Goal: Information Seeking & Learning: Learn about a topic

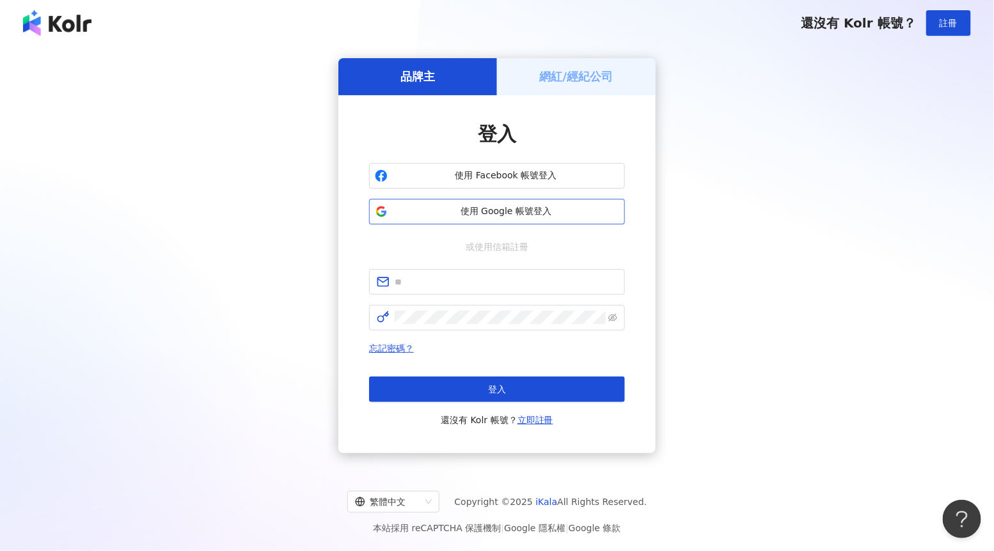
click at [517, 211] on span "使用 Google 帳號登入" at bounding box center [506, 211] width 226 height 13
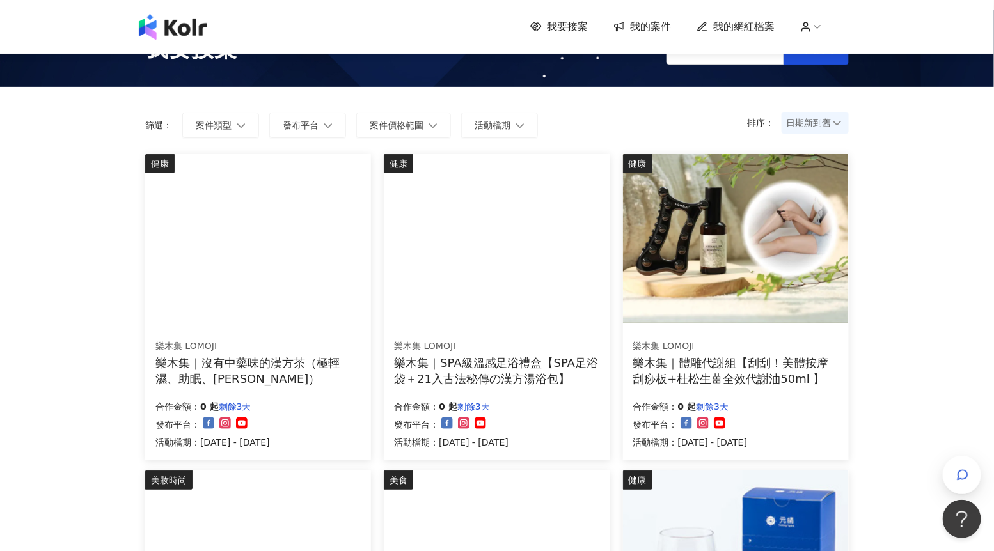
scroll to position [45, 0]
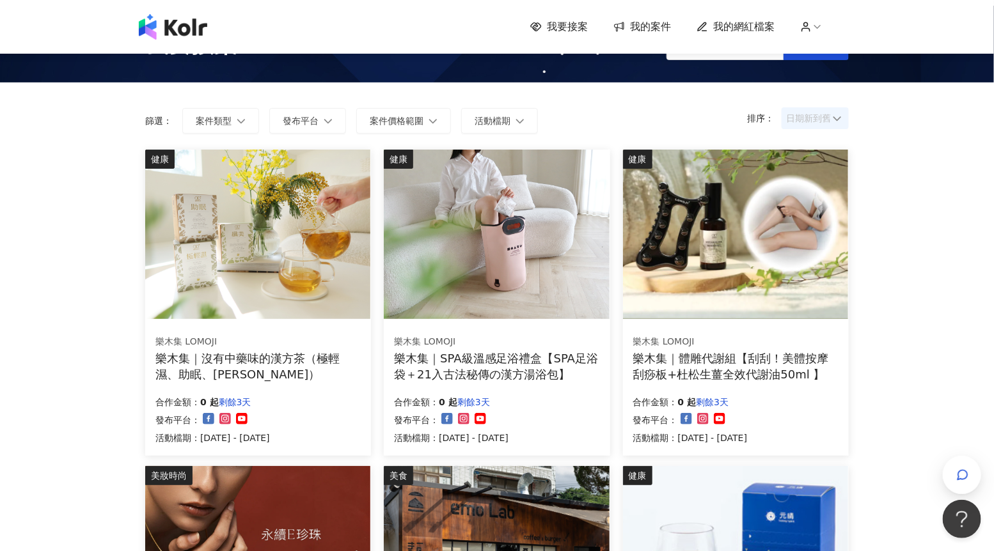
click at [817, 113] on span "日期新到舊" at bounding box center [815, 118] width 58 height 19
click at [815, 187] on div "日期新到舊" at bounding box center [815, 189] width 47 height 14
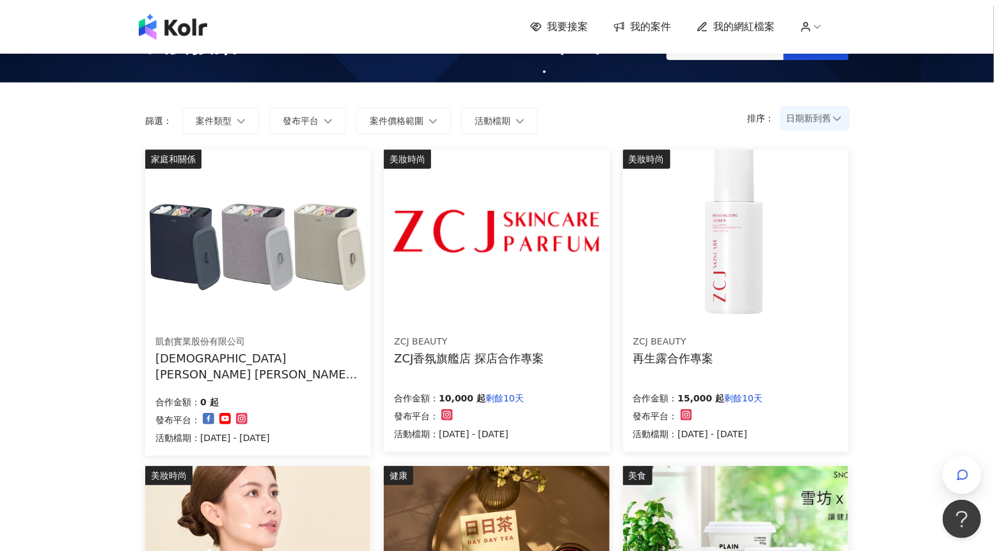
click at [561, 278] on img at bounding box center [496, 234] width 225 height 169
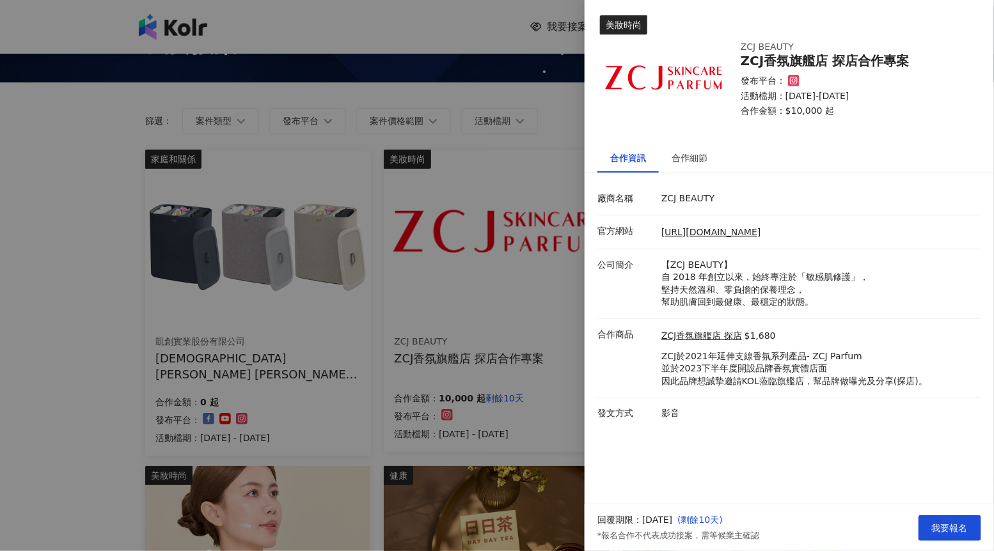
click at [548, 312] on div at bounding box center [497, 275] width 994 height 551
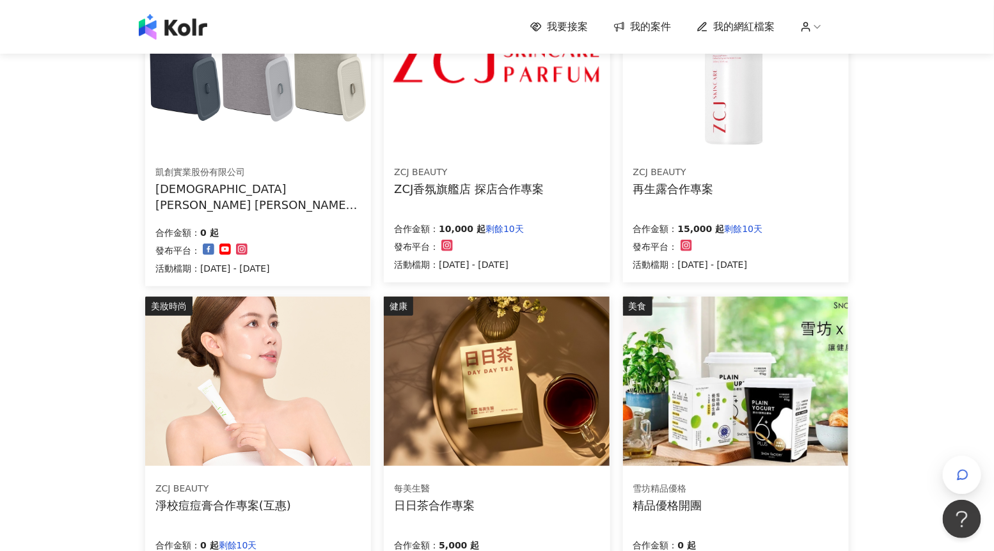
scroll to position [216, 0]
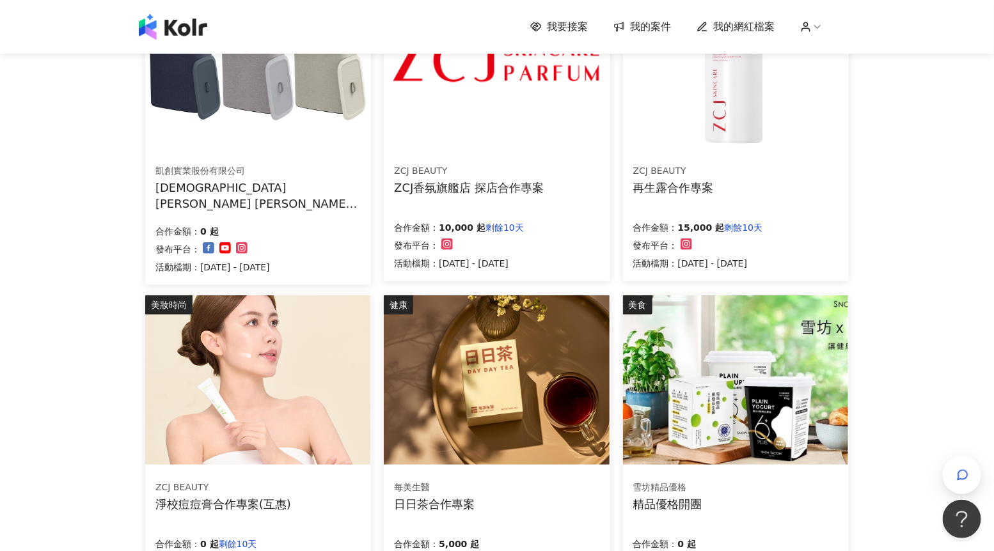
click at [276, 145] on img at bounding box center [257, 63] width 225 height 169
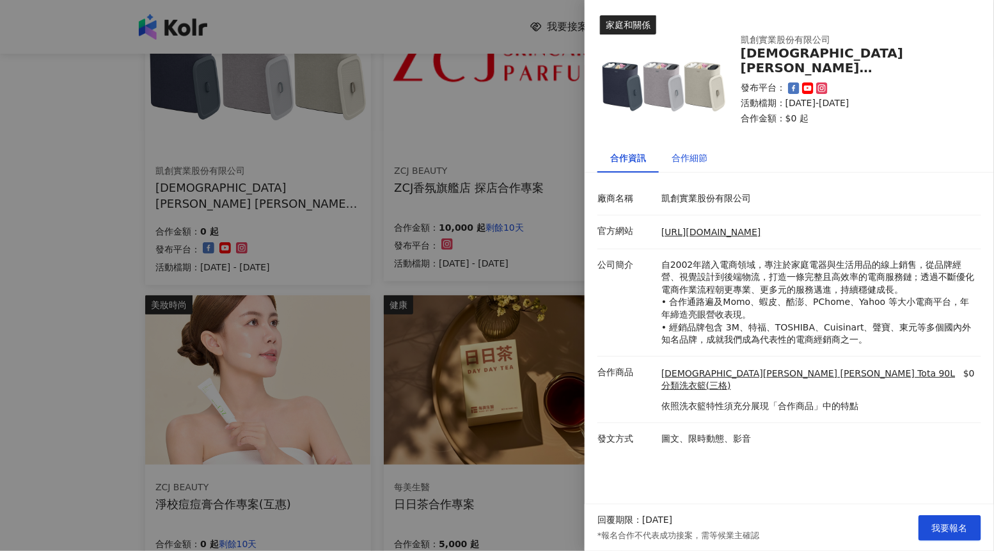
click at [701, 160] on div "合作細節" at bounding box center [689, 158] width 36 height 14
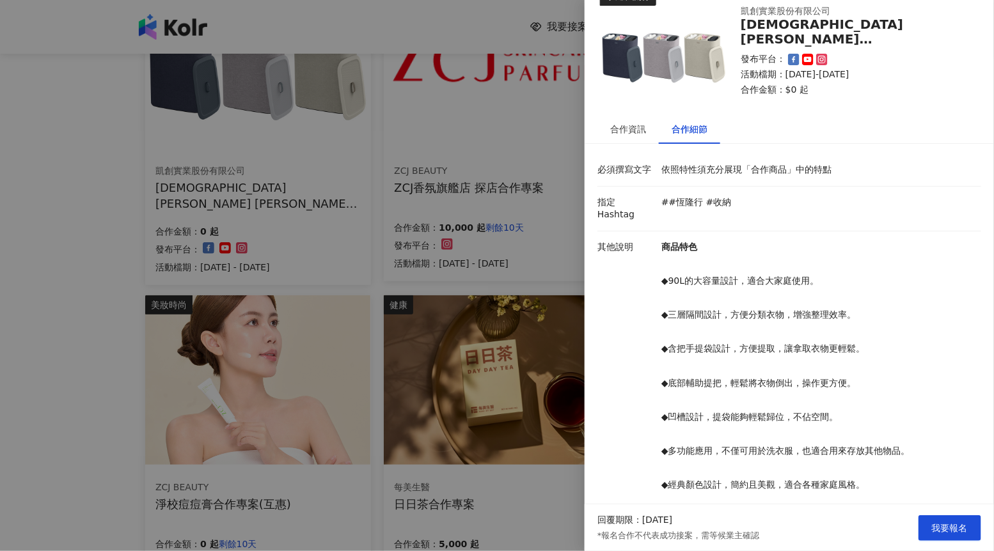
scroll to position [34, 0]
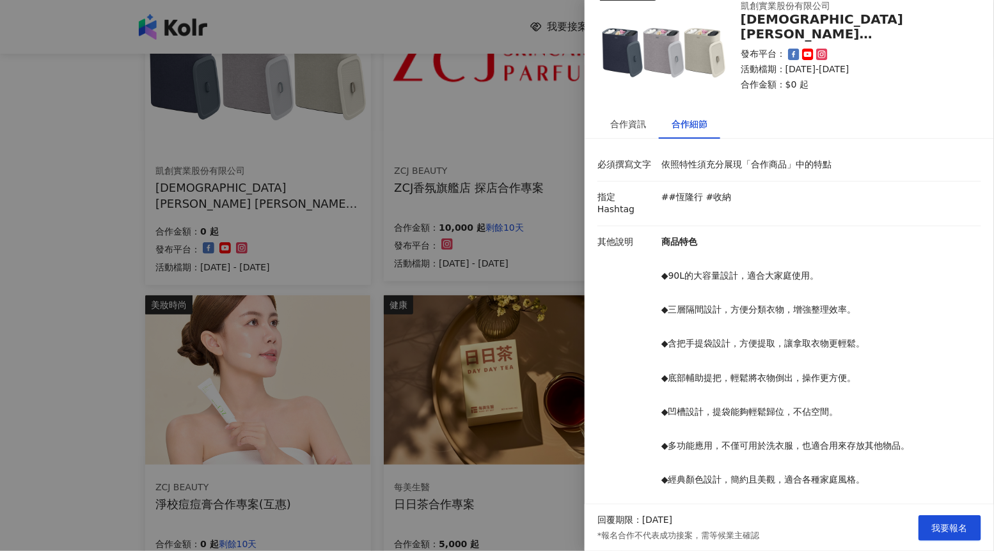
click at [540, 401] on div at bounding box center [497, 275] width 994 height 551
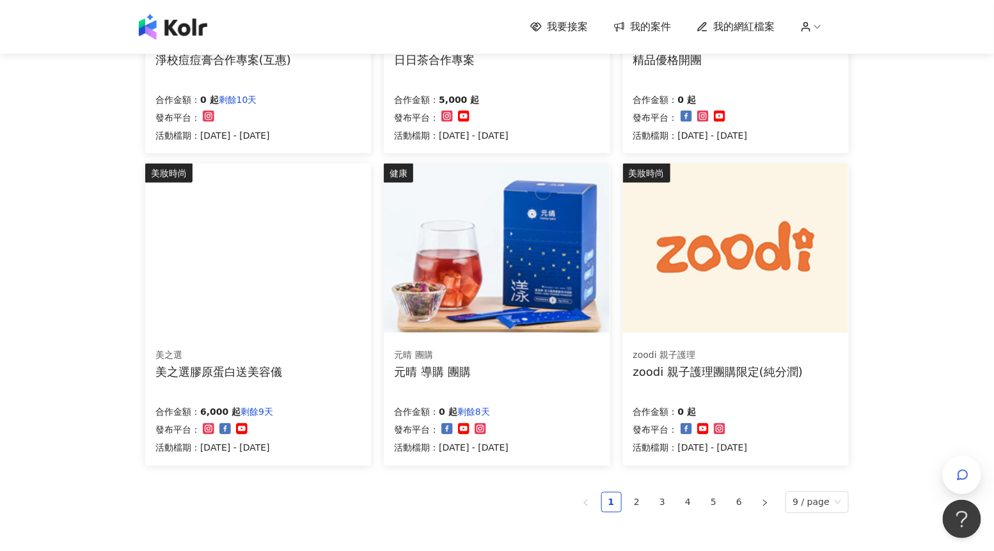
scroll to position [669, 0]
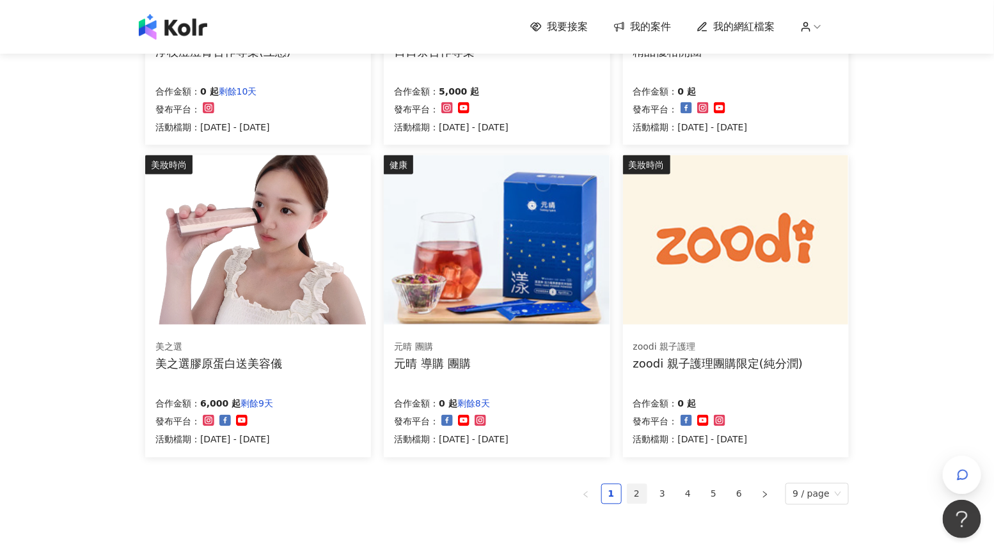
click at [641, 487] on link "2" at bounding box center [636, 494] width 19 height 19
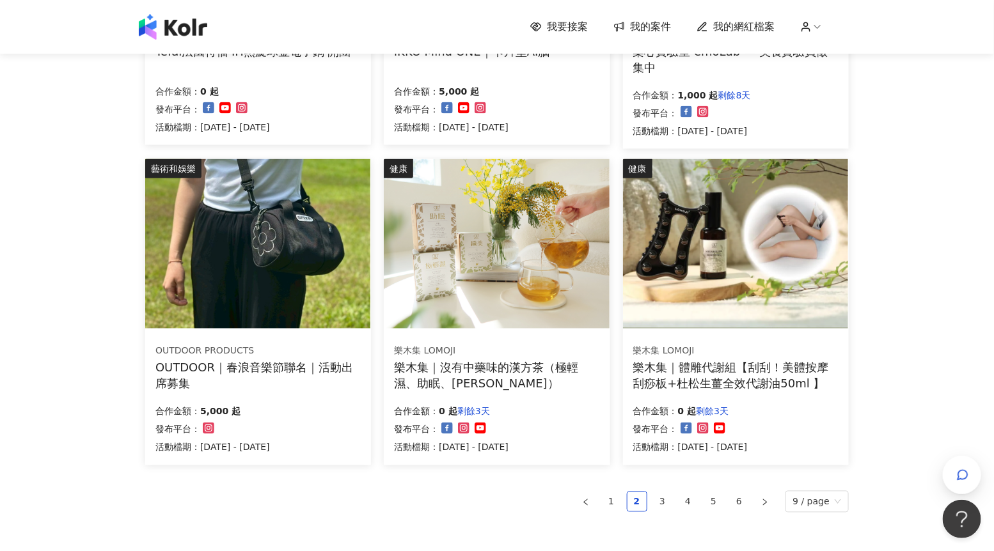
click at [339, 263] on img at bounding box center [257, 243] width 225 height 169
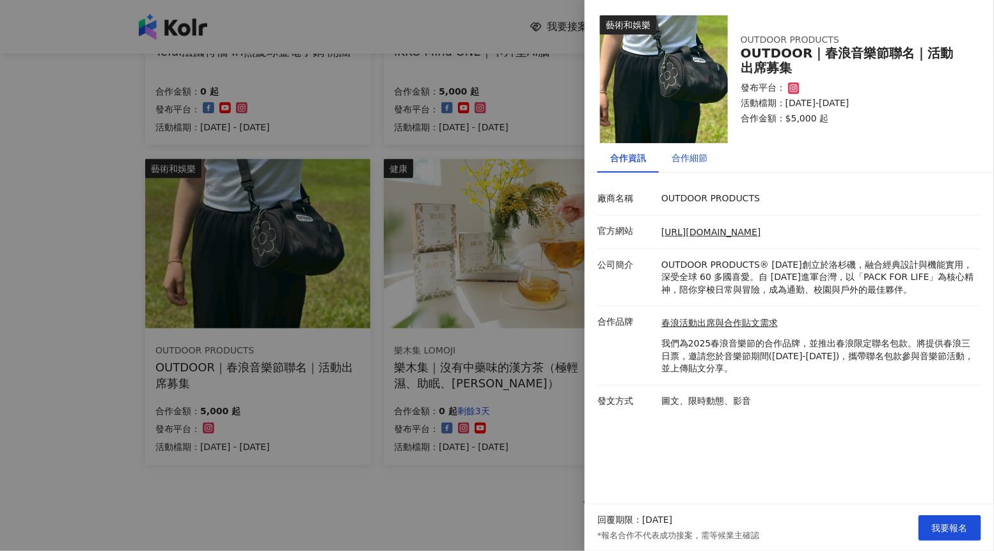
click at [707, 158] on div "合作細節" at bounding box center [689, 158] width 36 height 14
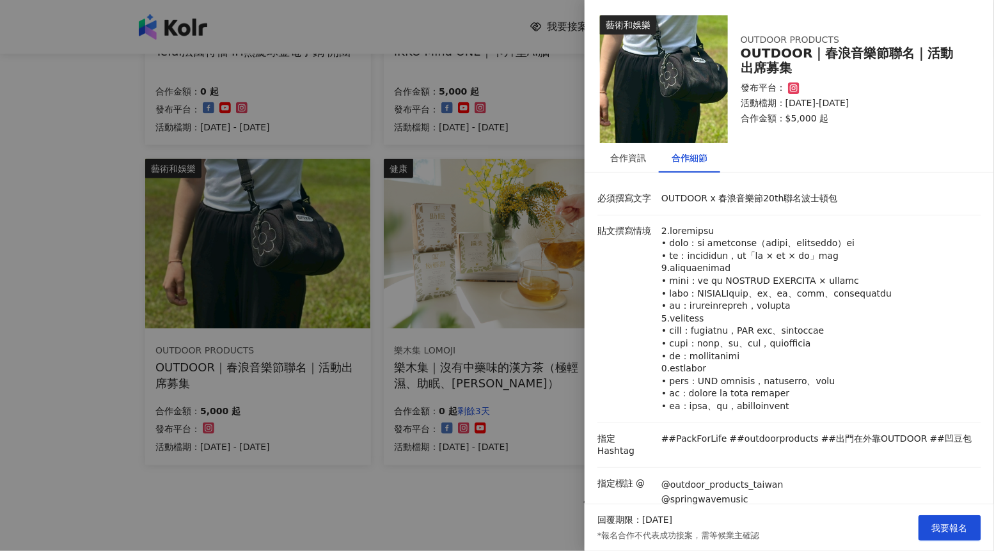
click at [487, 371] on div at bounding box center [497, 275] width 994 height 551
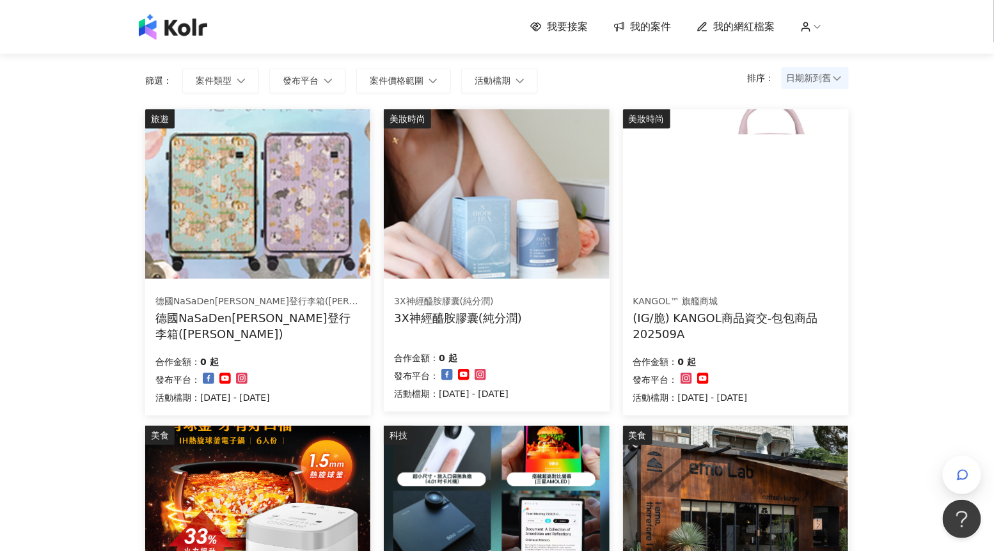
scroll to position [85, 0]
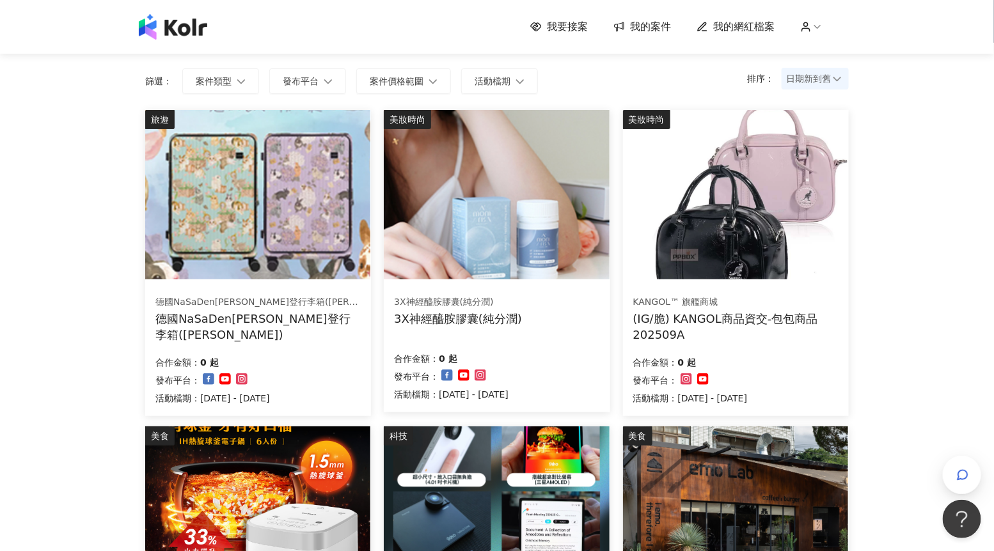
click at [682, 252] on img at bounding box center [735, 194] width 225 height 169
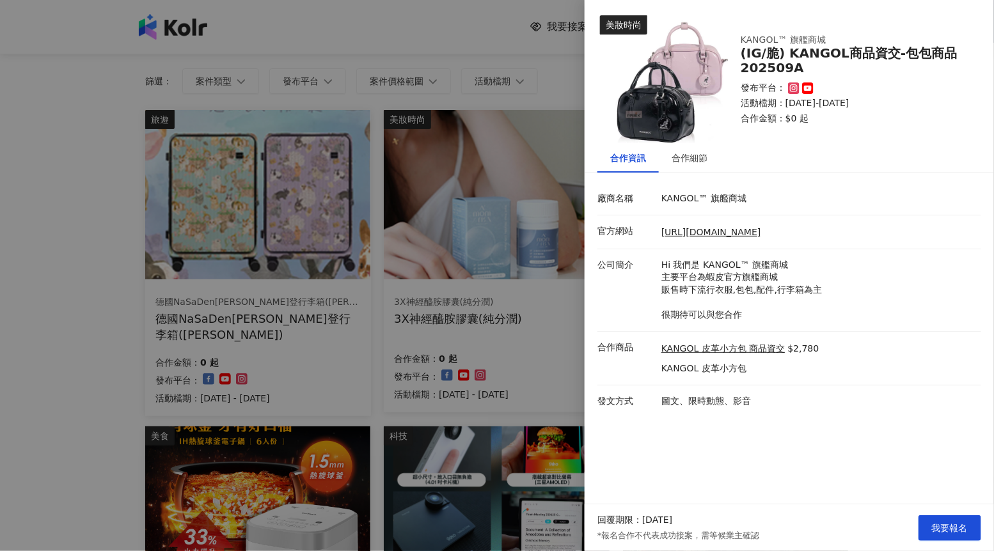
click at [572, 308] on div at bounding box center [497, 275] width 994 height 551
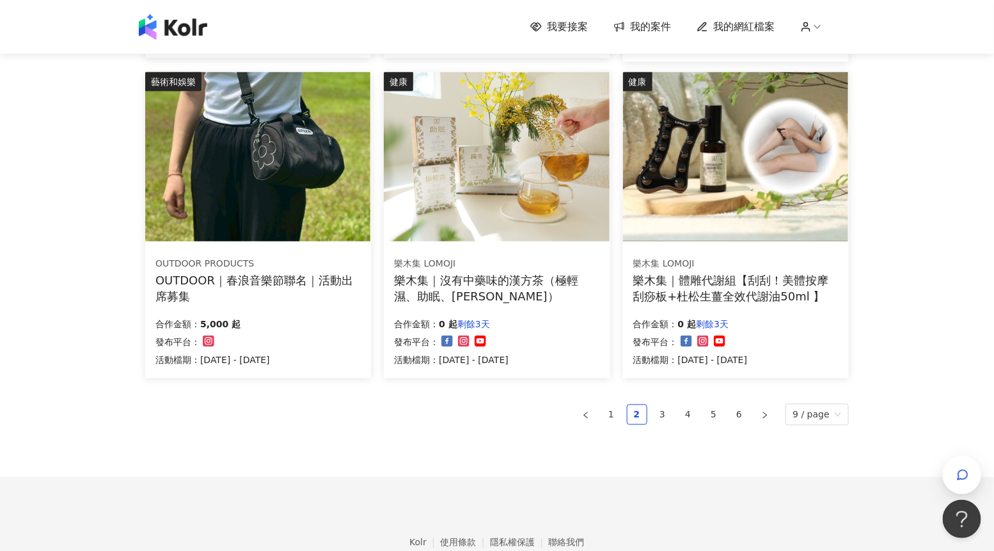
scroll to position [777, 0]
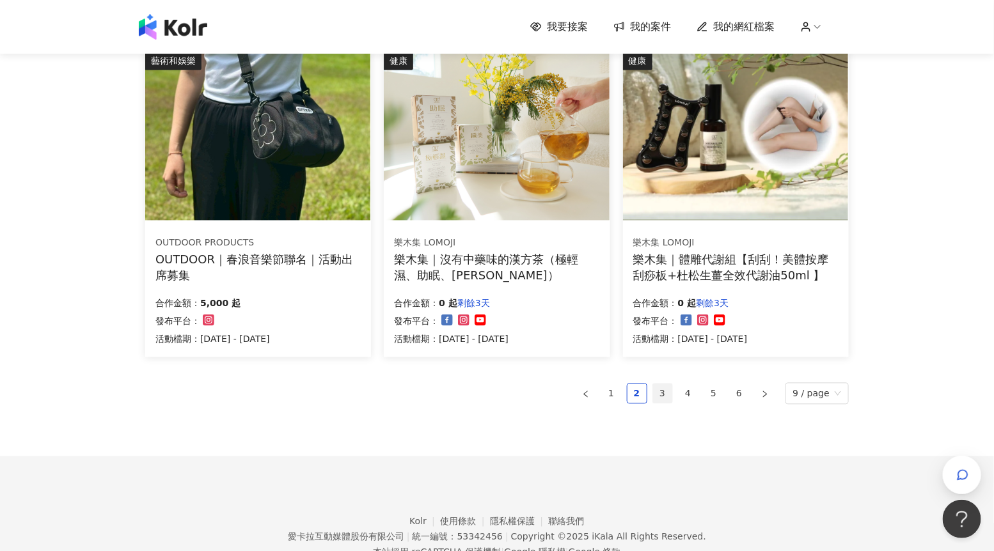
click at [660, 385] on link "3" at bounding box center [662, 393] width 19 height 19
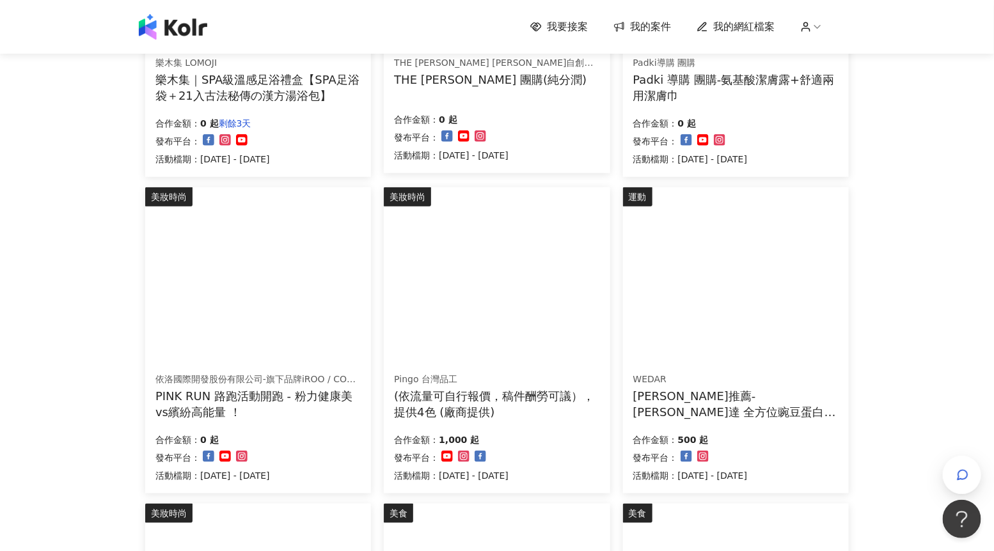
scroll to position [318, 0]
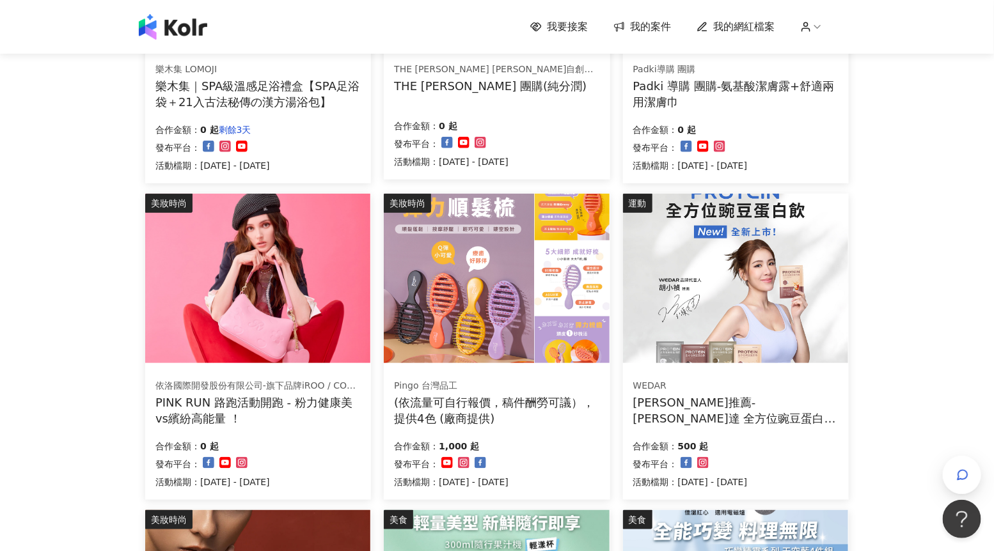
click at [531, 292] on img at bounding box center [496, 278] width 225 height 169
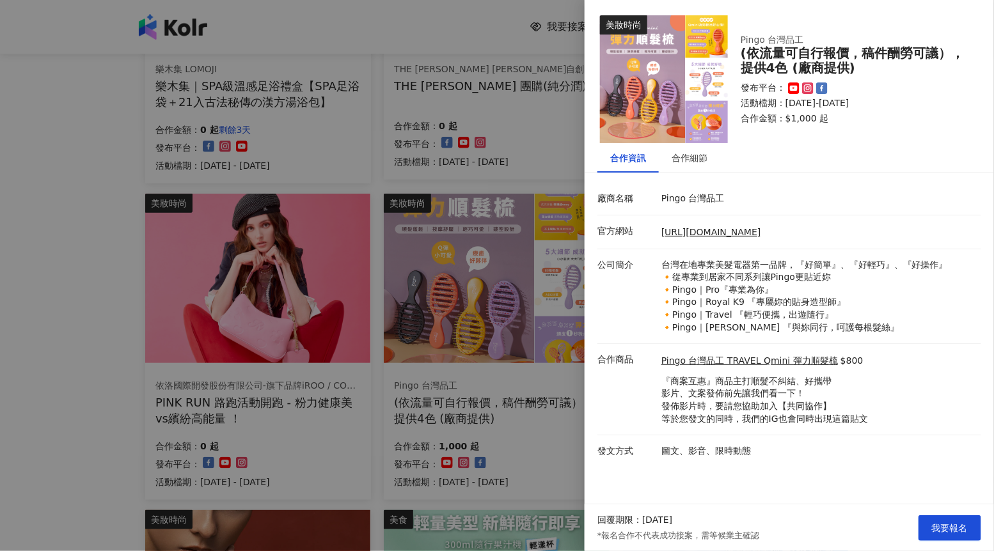
click at [494, 341] on div at bounding box center [497, 275] width 994 height 551
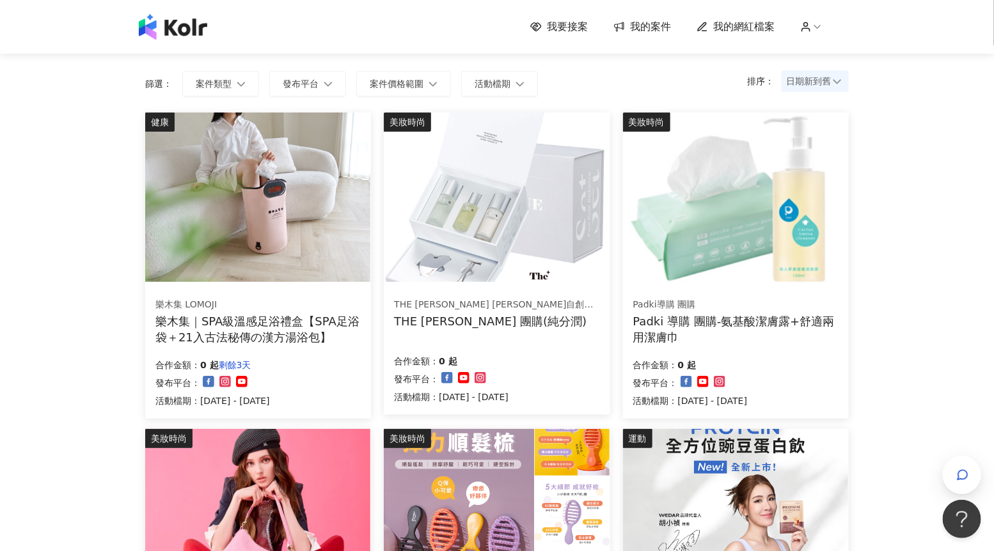
scroll to position [70, 0]
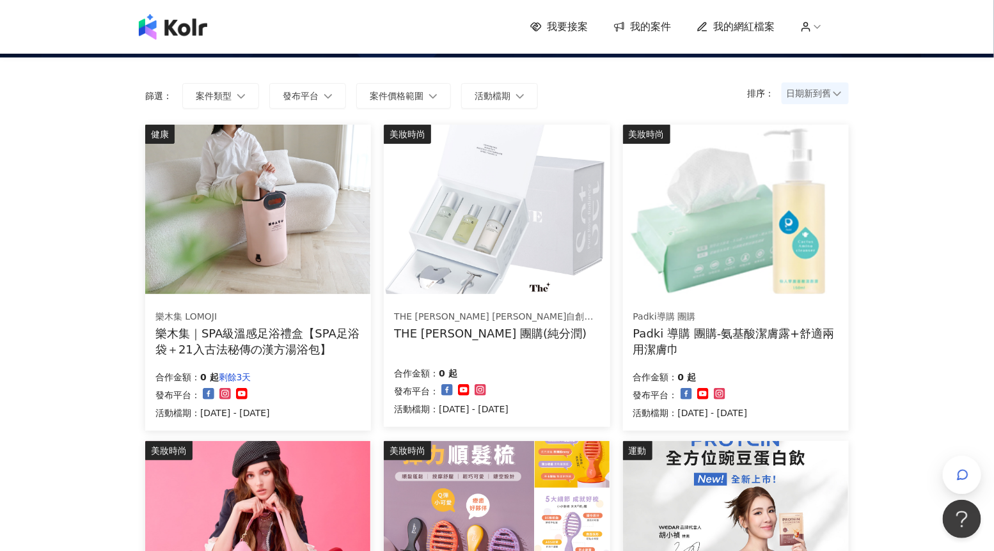
click at [542, 256] on img at bounding box center [496, 209] width 225 height 169
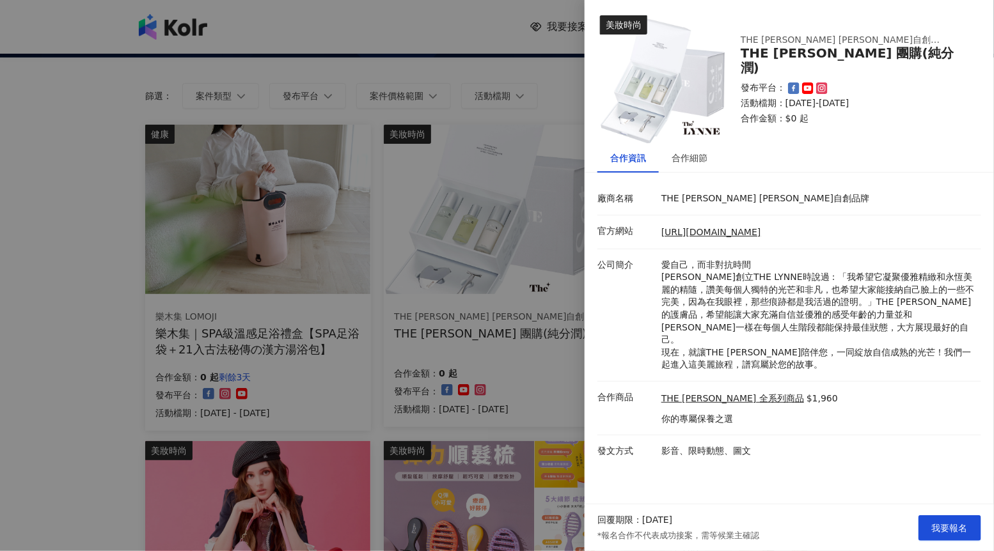
click at [542, 256] on div at bounding box center [497, 275] width 994 height 551
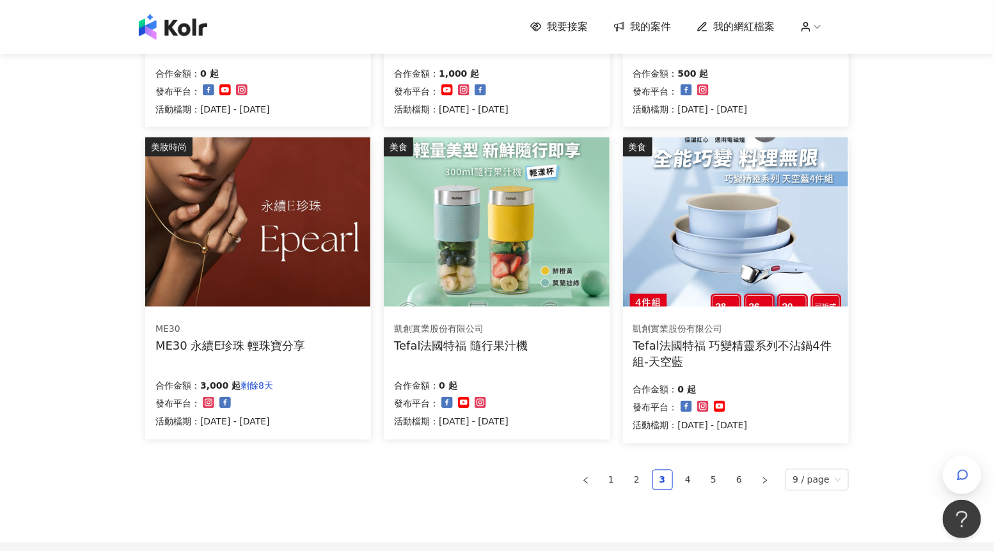
scroll to position [721, 0]
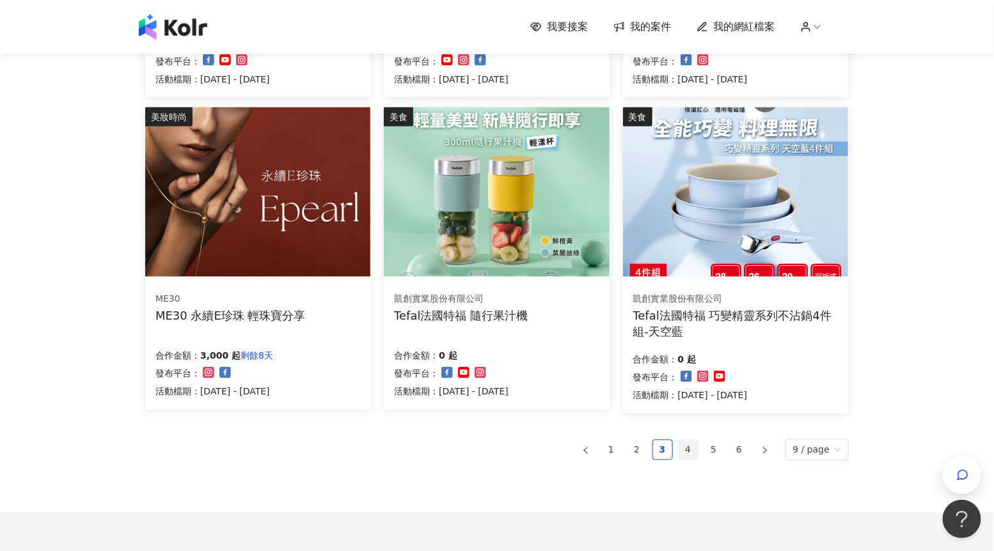
click at [685, 451] on link "4" at bounding box center [687, 450] width 19 height 19
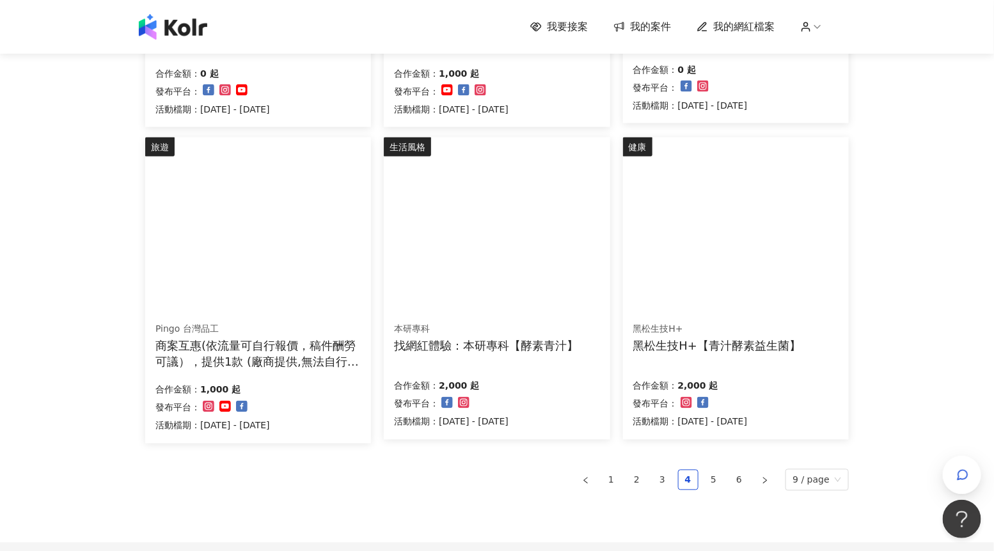
scroll to position [685, 0]
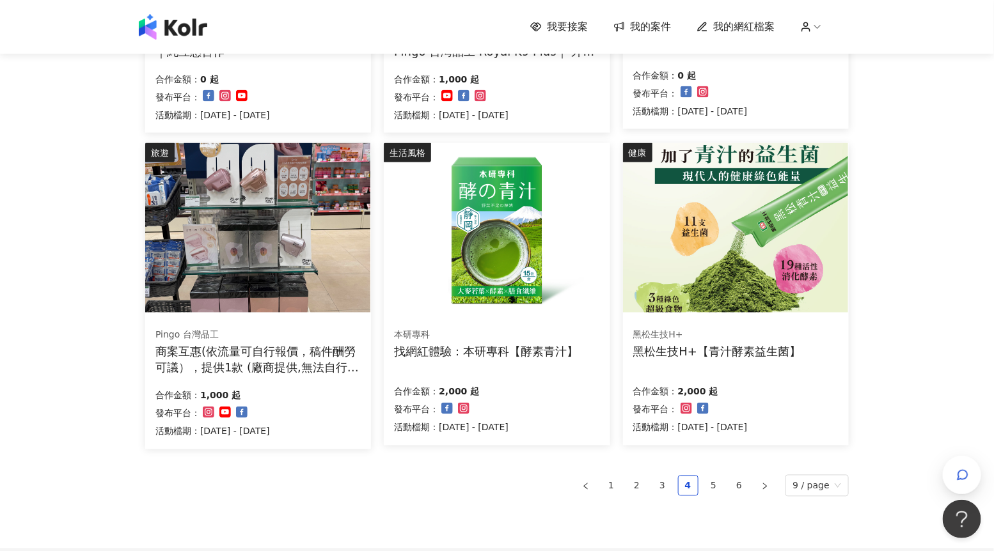
click at [334, 253] on img at bounding box center [257, 227] width 225 height 169
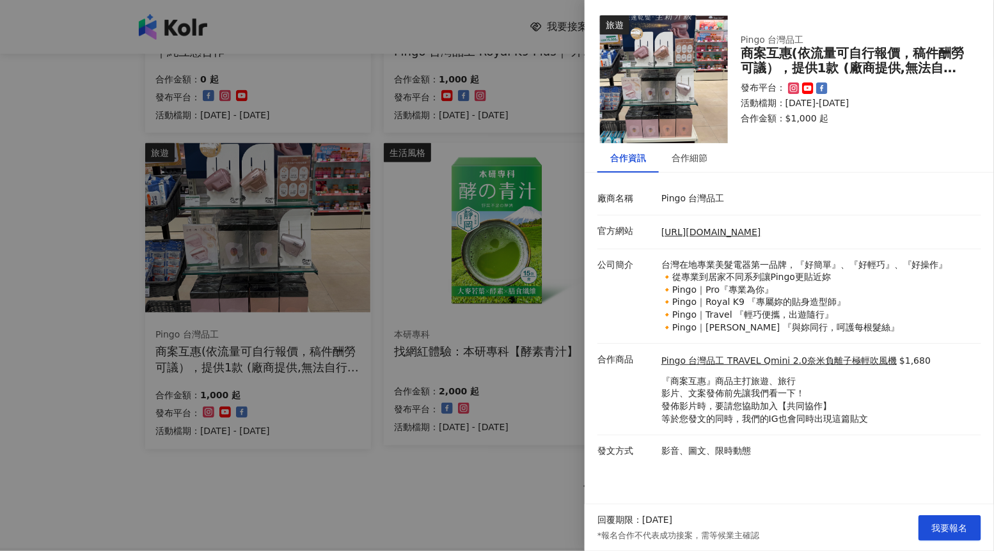
click at [547, 291] on div at bounding box center [497, 275] width 994 height 551
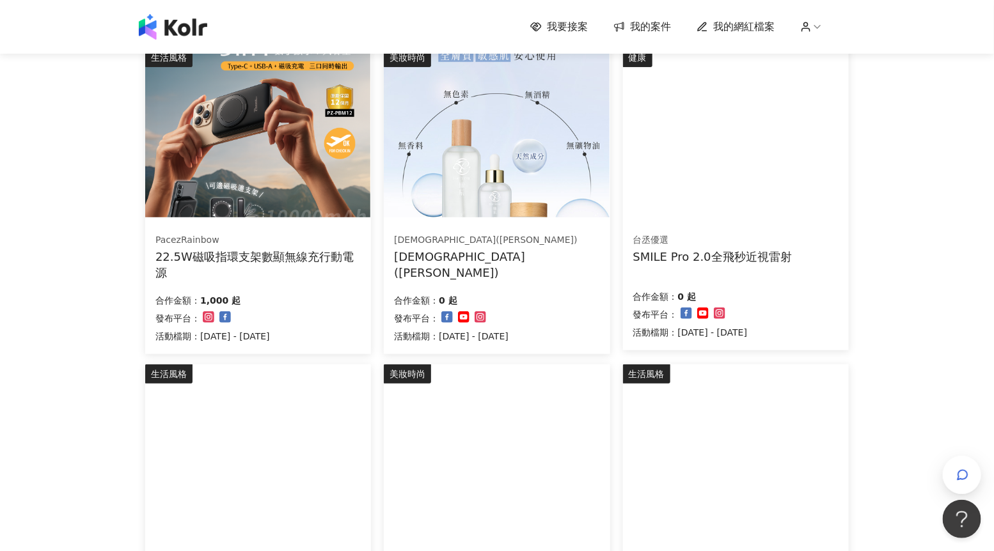
scroll to position [126, 0]
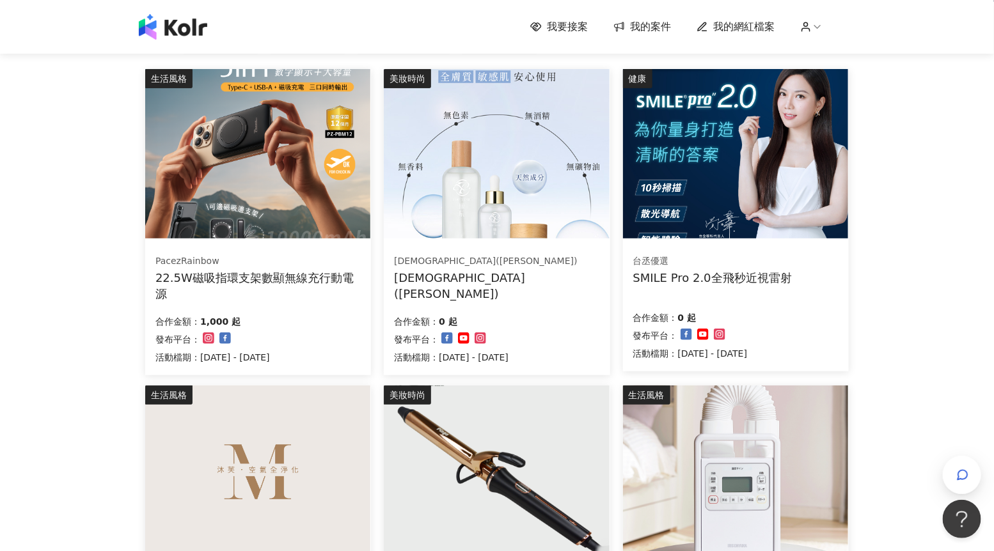
click at [292, 192] on img at bounding box center [257, 153] width 225 height 169
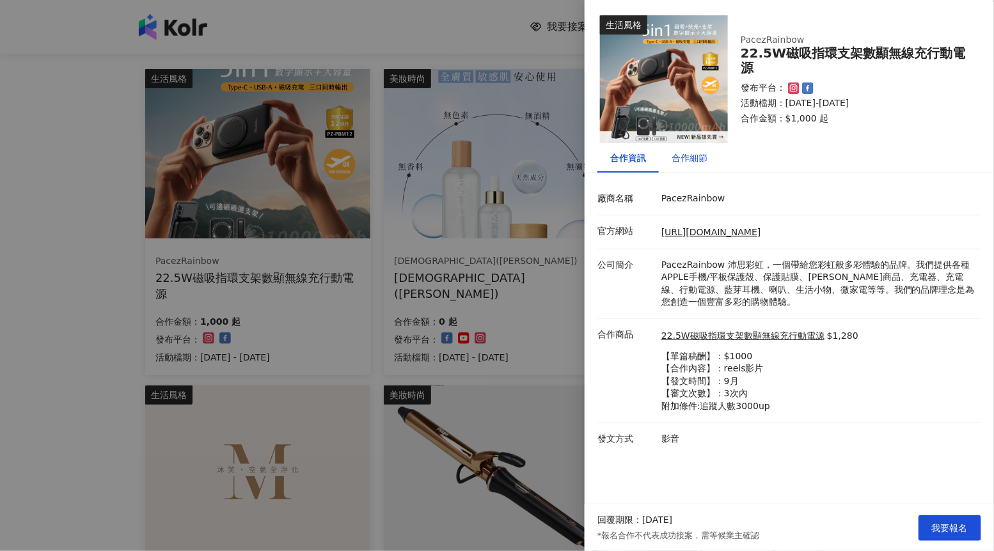
click at [681, 160] on div "合作細節" at bounding box center [689, 158] width 36 height 14
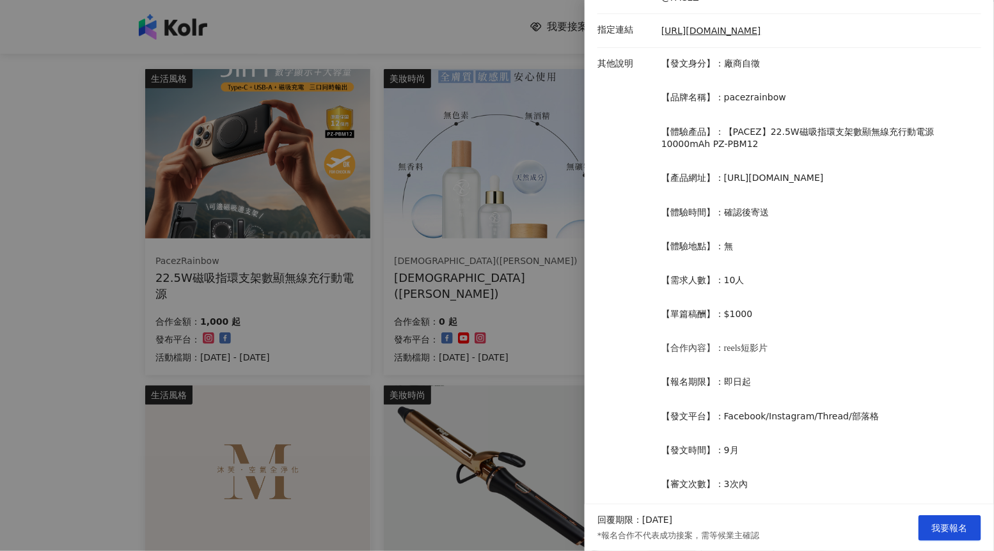
scroll to position [268, 0]
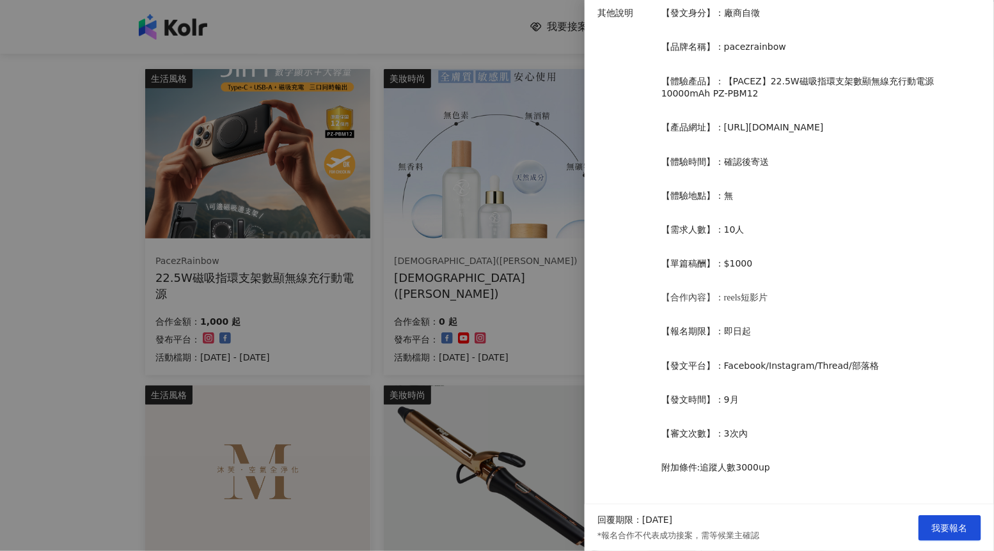
click at [597, 327] on div "其他說明 【發文身分】：廠商自徵 【品牌名稱】：pacezrainbow 【體驗產品】：【PACEZ】22.5W磁吸指環支架數顯無線充行動電源10000mAh…" at bounding box center [786, 251] width 384 height 488
click at [561, 327] on div at bounding box center [497, 275] width 994 height 551
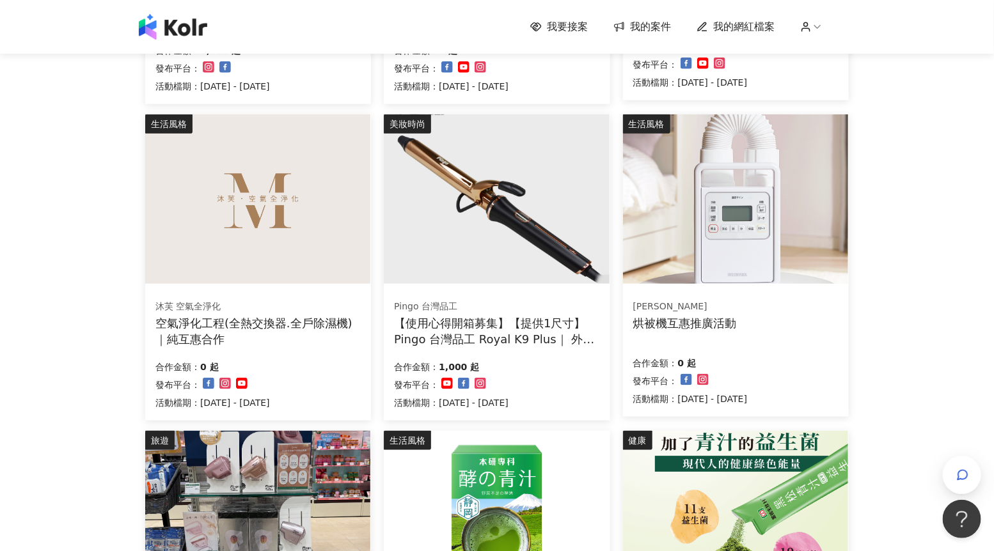
scroll to position [403, 0]
